Goal: Information Seeking & Learning: Check status

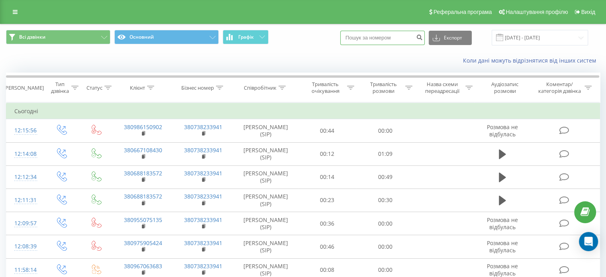
click at [386, 39] on input at bounding box center [382, 38] width 84 height 14
paste input "[PHONE_NUMBER]"
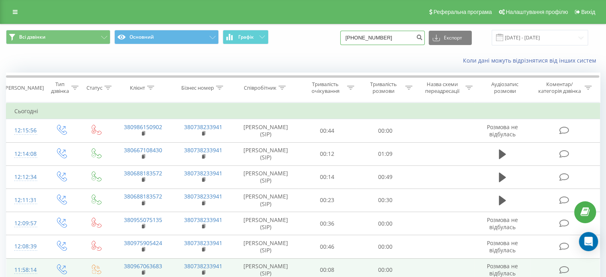
type input "[PHONE_NUMBER]"
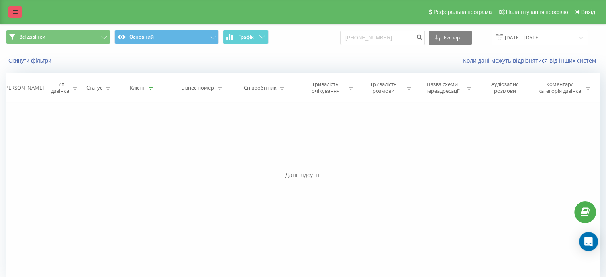
click at [14, 12] on icon at bounding box center [15, 12] width 5 height 6
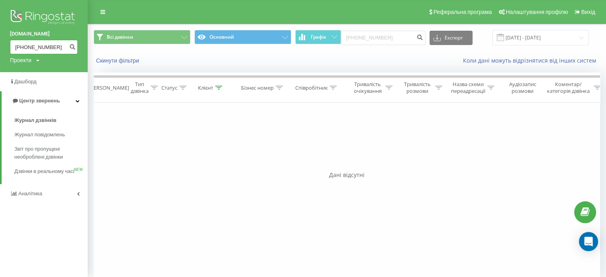
click at [51, 46] on input "[PHONE_NUMBER]" at bounding box center [44, 47] width 68 height 14
drag, startPoint x: 51, startPoint y: 46, endPoint x: 27, endPoint y: 48, distance: 24.4
click at [27, 48] on input "[PHONE_NUMBER]" at bounding box center [44, 47] width 68 height 14
paste input "+"
type input "++380993754874"
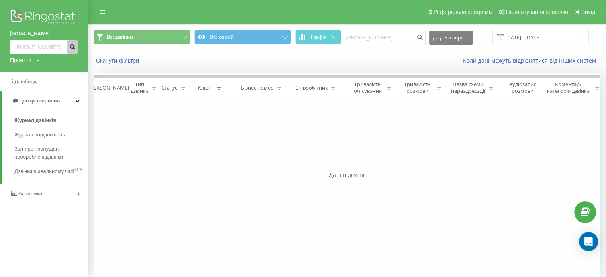
click at [72, 43] on button "submit" at bounding box center [72, 47] width 11 height 14
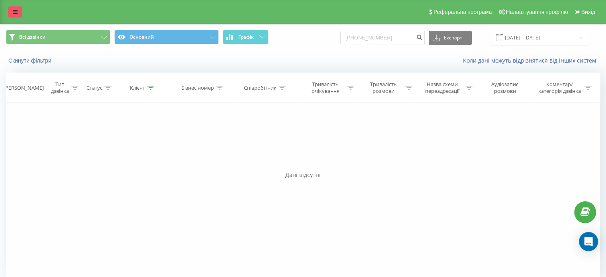
click at [12, 8] on link at bounding box center [15, 11] width 14 height 11
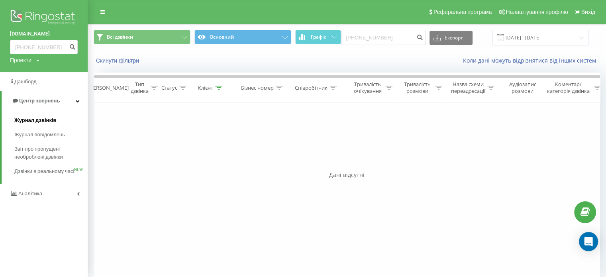
click at [26, 125] on link "Журнал дзвінків" at bounding box center [50, 120] width 73 height 14
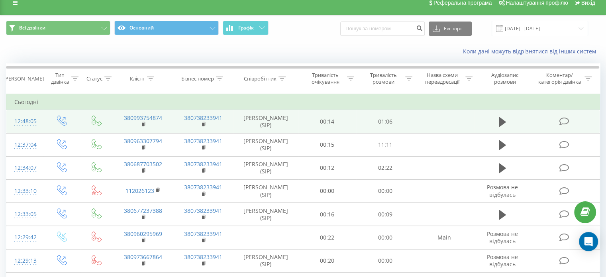
scroll to position [10, 0]
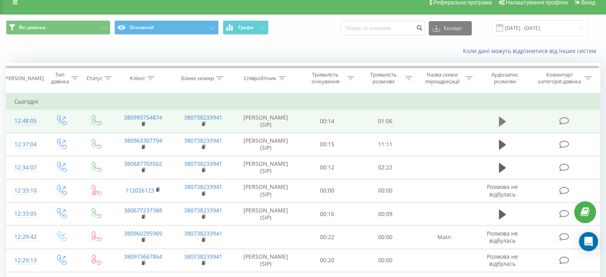
click at [502, 122] on icon at bounding box center [502, 122] width 7 height 10
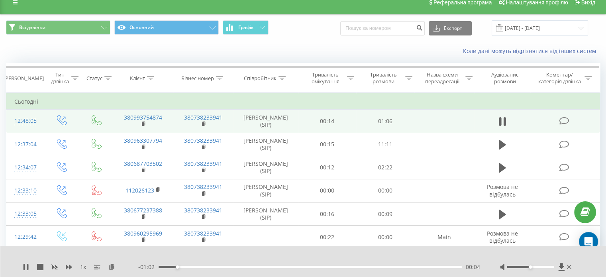
scroll to position [19, 0]
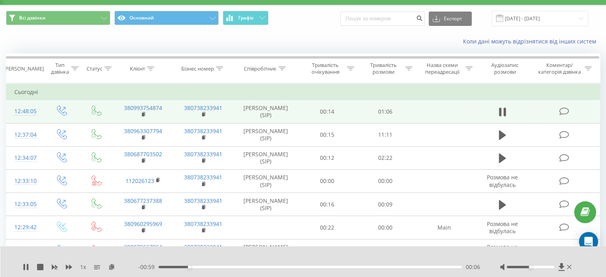
click at [21, 269] on div "1 x - 00:59 00:06 00:06" at bounding box center [303, 261] width 606 height 31
click at [24, 268] on icon at bounding box center [25, 267] width 2 height 6
click at [261, 267] on div "00:22" at bounding box center [310, 267] width 303 height 2
click at [22, 266] on div "1 x - 00:44 00:22 00:22" at bounding box center [303, 261] width 606 height 31
click at [28, 267] on icon at bounding box center [26, 267] width 6 height 6
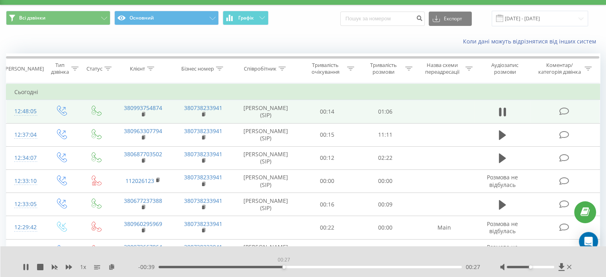
click at [284, 266] on div "00:27" at bounding box center [310, 267] width 303 height 2
click at [296, 266] on div "00:30" at bounding box center [310, 267] width 303 height 2
click at [303, 266] on div "00:30" at bounding box center [310, 267] width 303 height 2
click at [317, 267] on div "00:32" at bounding box center [310, 267] width 303 height 2
click at [403, 268] on div "00:51" at bounding box center [310, 267] width 303 height 2
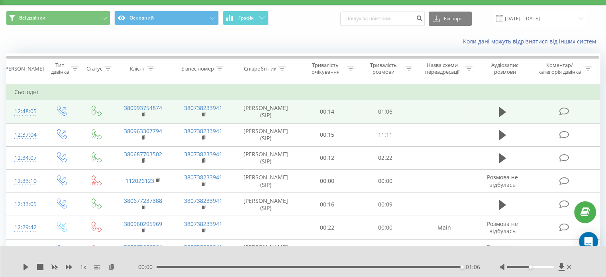
click at [25, 266] on icon at bounding box center [26, 267] width 5 height 6
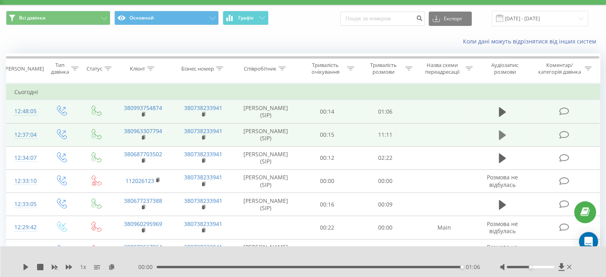
click at [502, 134] on icon at bounding box center [502, 135] width 7 height 10
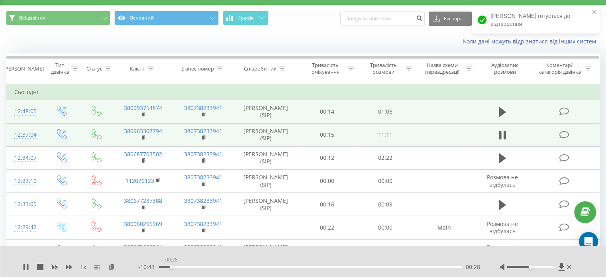
click at [171, 266] on div "00:28" at bounding box center [310, 267] width 303 height 2
click at [164, 266] on div "00:13" at bounding box center [310, 267] width 303 height 2
click at [163, 267] on div "00:09" at bounding box center [310, 267] width 303 height 2
click at [168, 267] on div "00:11" at bounding box center [310, 267] width 303 height 2
click at [185, 268] on div "00:23" at bounding box center [310, 267] width 303 height 2
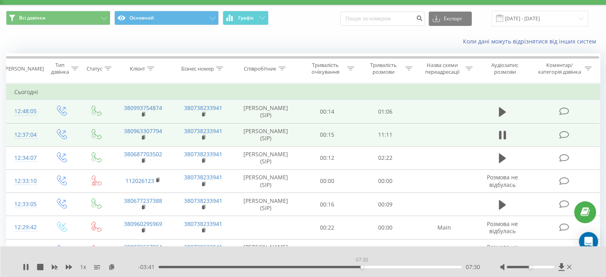
click at [362, 267] on div "07:30" at bounding box center [310, 267] width 303 height 2
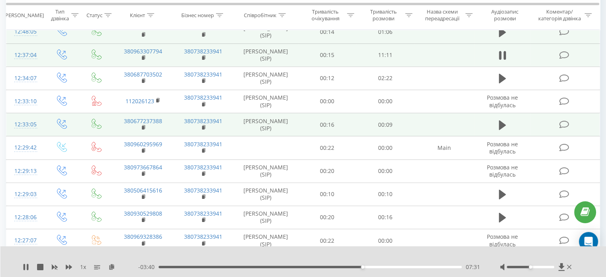
scroll to position [99, 0]
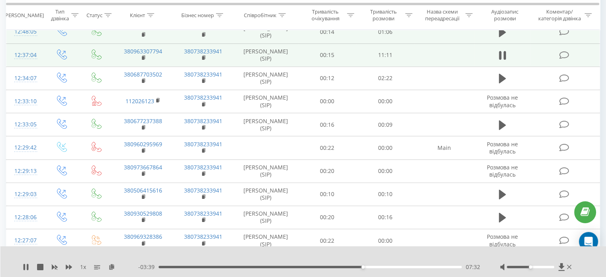
click at [315, 266] on div "07:32" at bounding box center [310, 267] width 303 height 2
click at [296, 267] on div "05:50" at bounding box center [310, 267] width 303 height 2
click at [319, 266] on div "05:55" at bounding box center [310, 267] width 303 height 2
click at [314, 267] on div "05:57" at bounding box center [310, 267] width 303 height 2
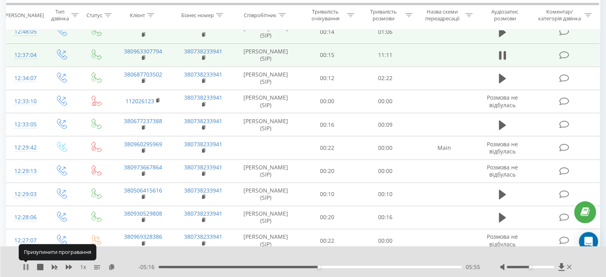
click at [28, 268] on icon at bounding box center [28, 267] width 2 height 6
click at [28, 268] on icon at bounding box center [26, 267] width 6 height 6
click at [218, 267] on div "05:57" at bounding box center [310, 267] width 303 height 2
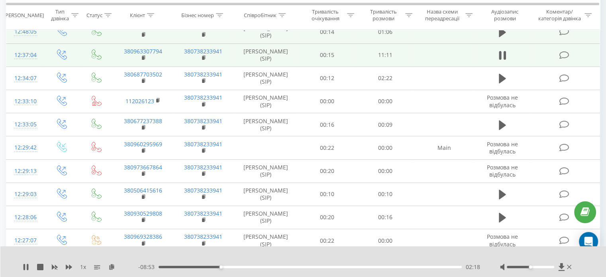
click at [194, 266] on div "02:18" at bounding box center [310, 267] width 303 height 2
click at [208, 268] on div "01:50" at bounding box center [310, 267] width 303 height 2
click at [27, 264] on icon at bounding box center [28, 267] width 2 height 6
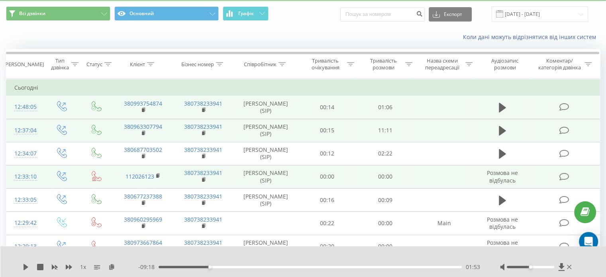
scroll to position [24, 0]
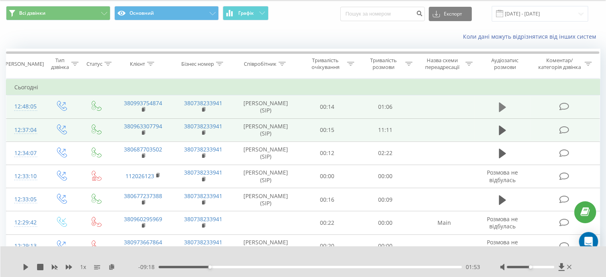
click at [502, 108] on icon at bounding box center [502, 107] width 7 height 10
click at [561, 266] on icon at bounding box center [561, 267] width 6 height 8
click at [281, 267] on div "00:26" at bounding box center [310, 267] width 303 height 2
click at [296, 266] on div "00:28" at bounding box center [310, 267] width 303 height 2
click at [309, 264] on div "- 00:35 00:31 00:31" at bounding box center [309, 267] width 342 height 8
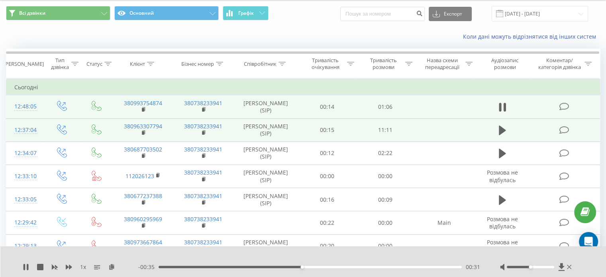
click at [309, 267] on div "00:31" at bounding box center [310, 267] width 303 height 2
click at [346, 266] on div "00:39" at bounding box center [310, 267] width 303 height 2
click at [357, 266] on div "00:43" at bounding box center [310, 267] width 303 height 2
click at [367, 266] on div "00:45" at bounding box center [310, 267] width 303 height 2
click at [376, 266] on div "00:46" at bounding box center [310, 267] width 303 height 2
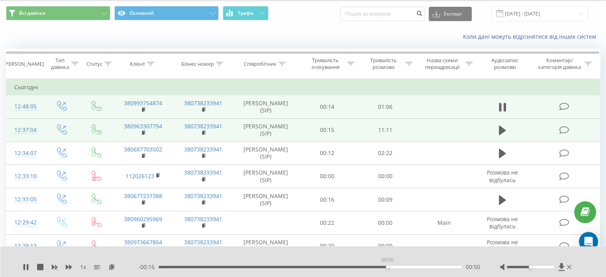
click at [387, 266] on div "00:50" at bounding box center [310, 267] width 303 height 2
click at [397, 266] on div "00:52" at bounding box center [310, 267] width 303 height 2
click at [25, 266] on icon at bounding box center [26, 267] width 6 height 6
